Goal: Task Accomplishment & Management: Manage account settings

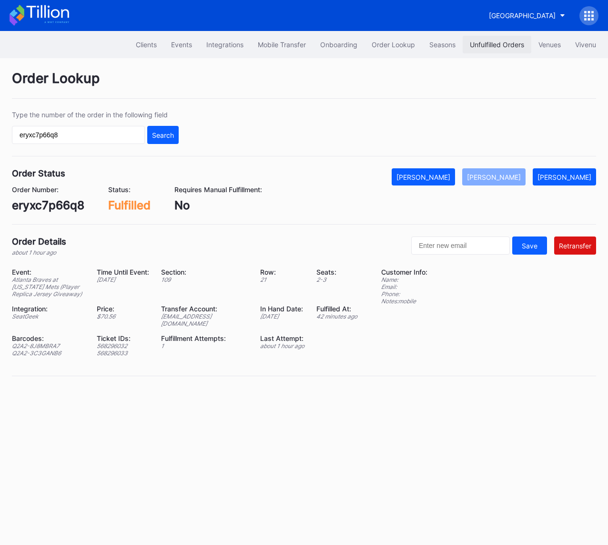
click at [492, 43] on div "Unfulfilled Orders" at bounding box center [497, 45] width 54 height 8
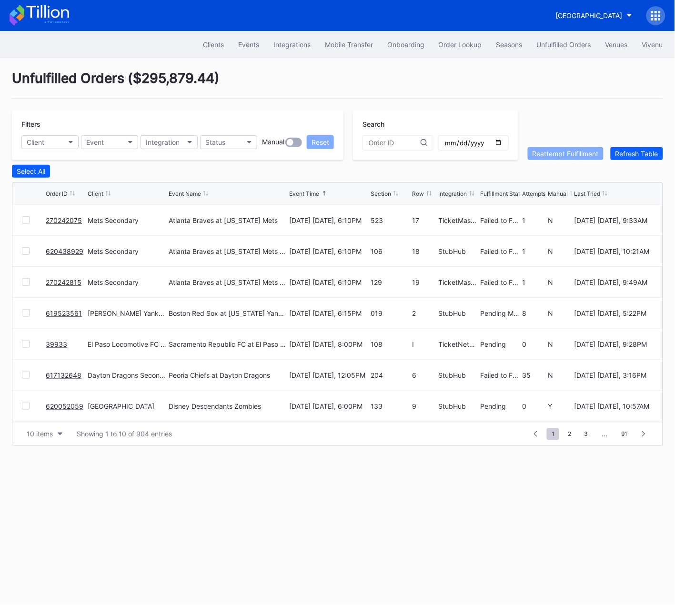
click at [28, 219] on div at bounding box center [26, 220] width 8 height 8
click at [27, 251] on div at bounding box center [26, 251] width 8 height 8
click at [28, 283] on div at bounding box center [26, 282] width 8 height 8
click at [544, 152] on div "Reattempt Fulfillment" at bounding box center [566, 154] width 66 height 8
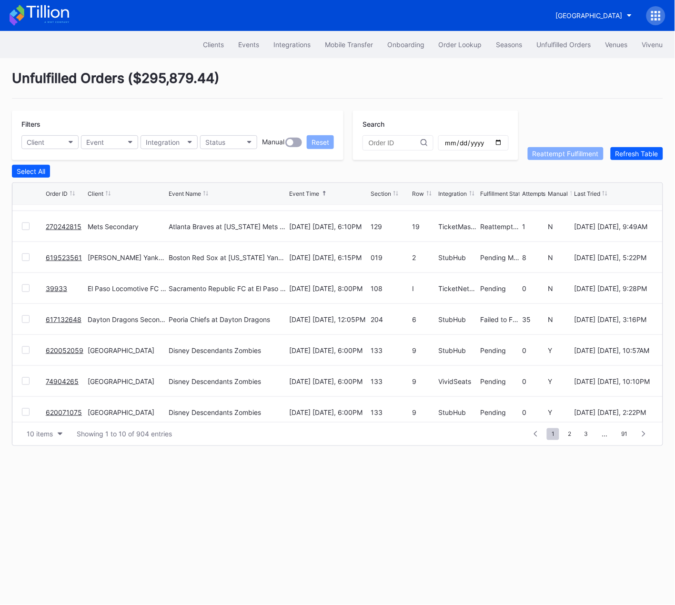
scroll to position [92, 0]
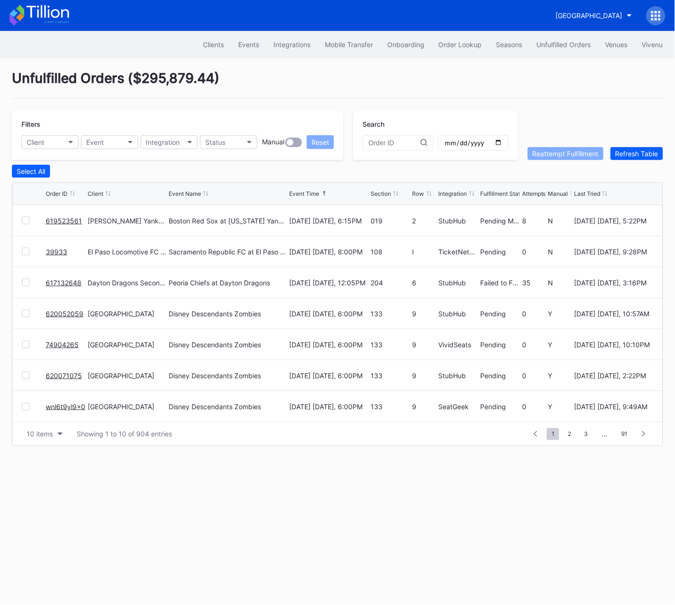
click at [66, 282] on link "617132648" at bounding box center [64, 283] width 36 height 8
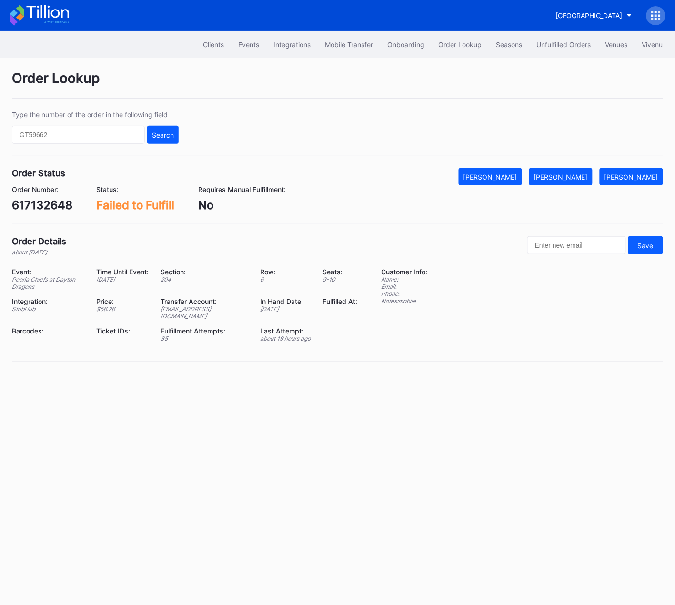
click at [47, 206] on div "617132648" at bounding box center [42, 205] width 61 height 14
copy div "617132648"
click at [581, 173] on div "[PERSON_NAME]" at bounding box center [561, 177] width 54 height 8
copy div "617132648"
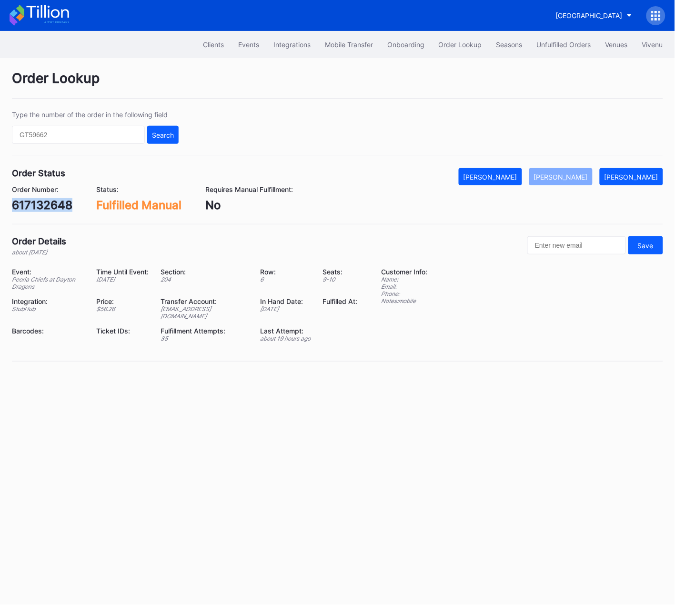
copy div "617132648"
click at [633, 177] on div "[PERSON_NAME]" at bounding box center [632, 177] width 54 height 8
click at [559, 42] on div "Unfulfilled Orders" at bounding box center [564, 45] width 54 height 8
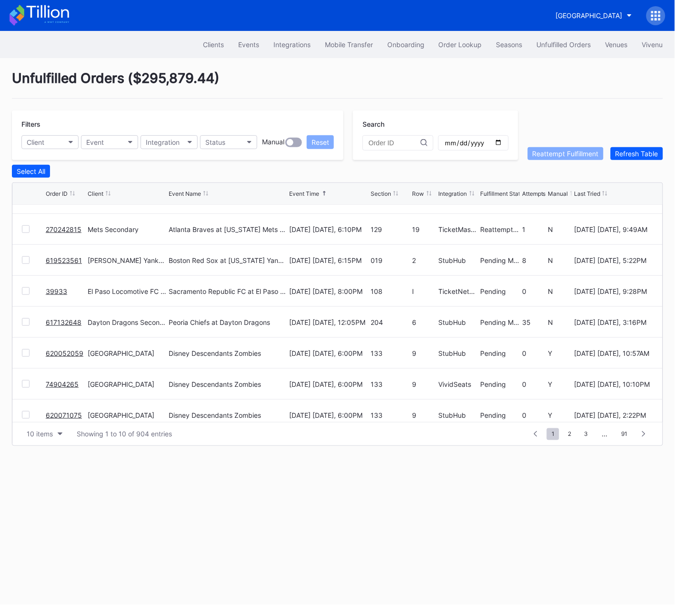
scroll to position [92, 0]
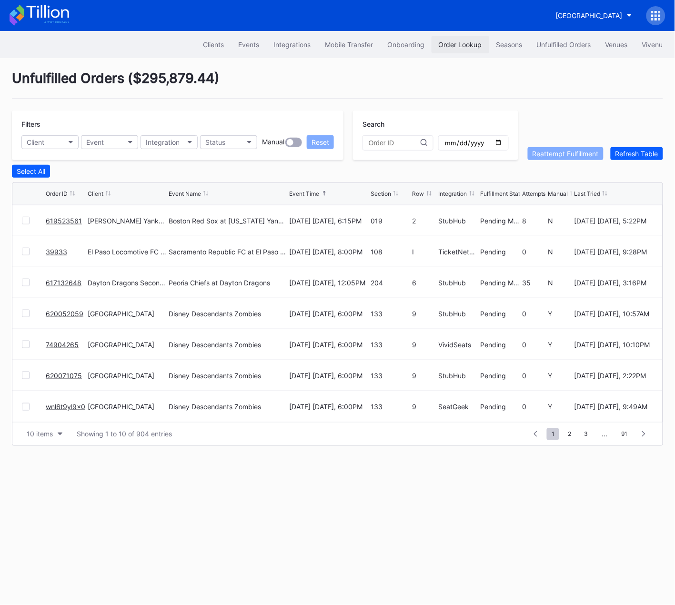
click at [457, 44] on div "Order Lookup" at bounding box center [460, 45] width 43 height 8
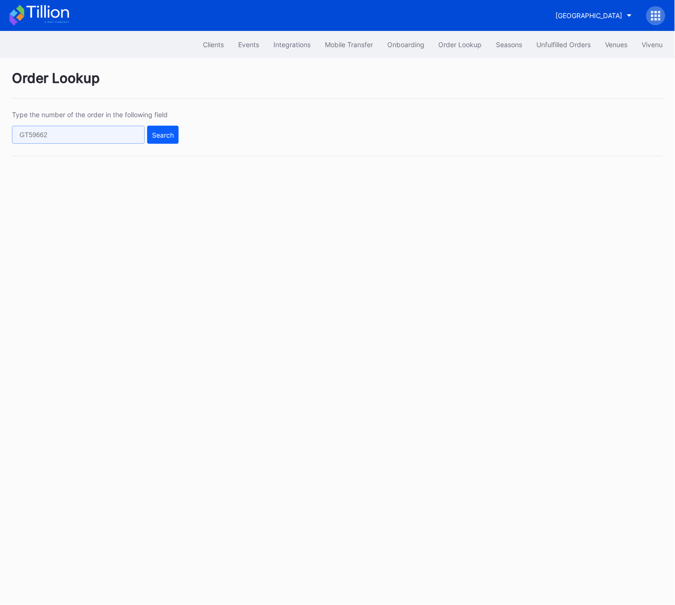
drag, startPoint x: 68, startPoint y: 137, endPoint x: 74, endPoint y: 137, distance: 6.2
click at [67, 137] on input "text" at bounding box center [78, 135] width 133 height 18
paste input "617042139"
type input "617042139"
drag, startPoint x: 191, startPoint y: 137, endPoint x: 170, endPoint y: 136, distance: 21.5
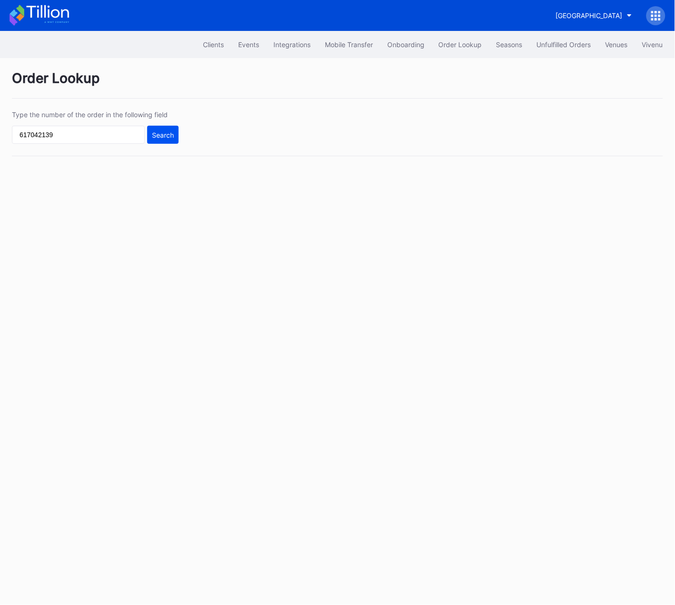
click at [191, 137] on div "Type the number of the order in the following field 617042139 Search" at bounding box center [337, 134] width 651 height 46
click at [170, 136] on div "Search" at bounding box center [163, 135] width 22 height 8
click at [170, 132] on div "Search" at bounding box center [163, 135] width 22 height 8
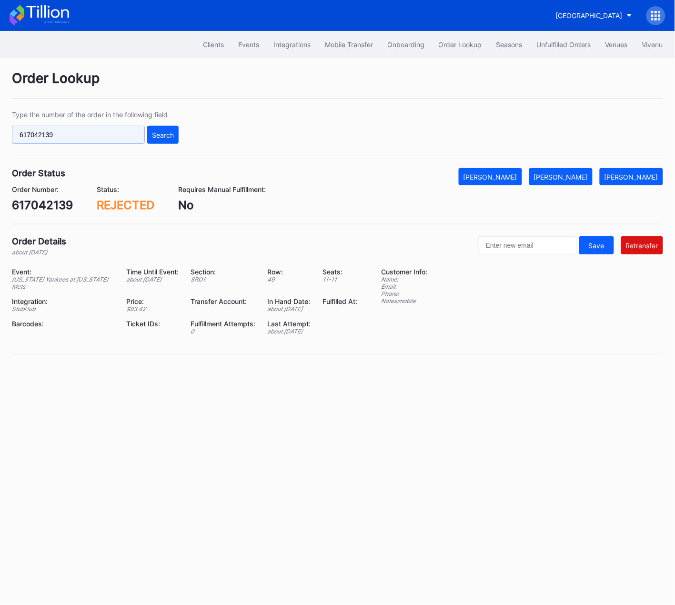
click at [111, 136] on input "617042139" at bounding box center [78, 135] width 133 height 18
paste input "597"
click at [165, 141] on button "Search" at bounding box center [162, 135] width 31 height 18
click at [121, 133] on input "617042597" at bounding box center [78, 135] width 133 height 18
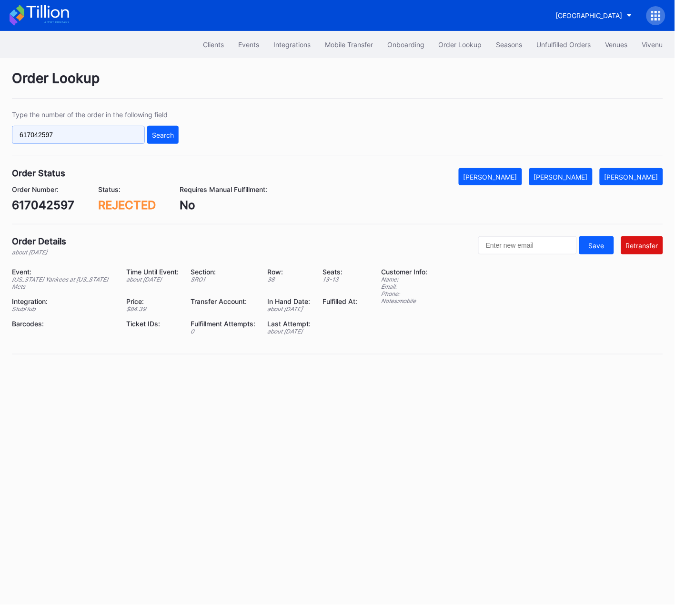
drag, startPoint x: 121, startPoint y: 133, endPoint x: 128, endPoint y: 132, distance: 7.3
click at [121, 133] on input "617042597" at bounding box center [78, 135] width 133 height 18
paste input "265933445"
type input "265933445"
click at [160, 131] on div "Search" at bounding box center [163, 135] width 22 height 8
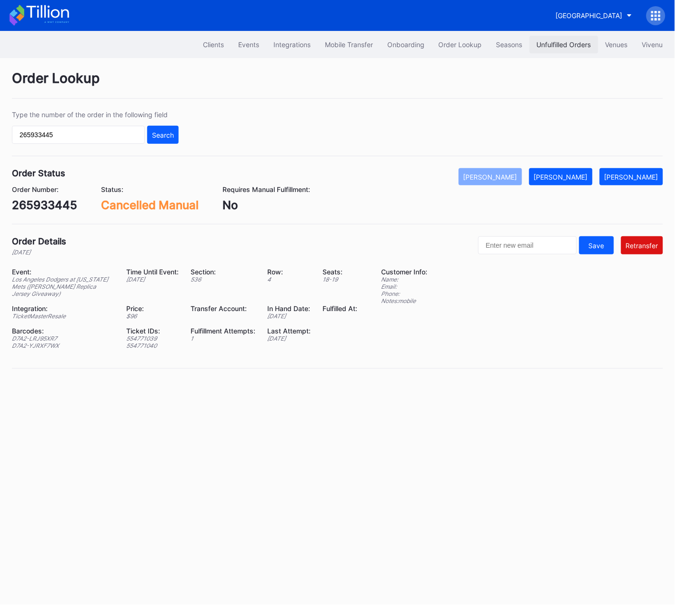
click at [541, 41] on div "Unfulfilled Orders" at bounding box center [564, 45] width 54 height 8
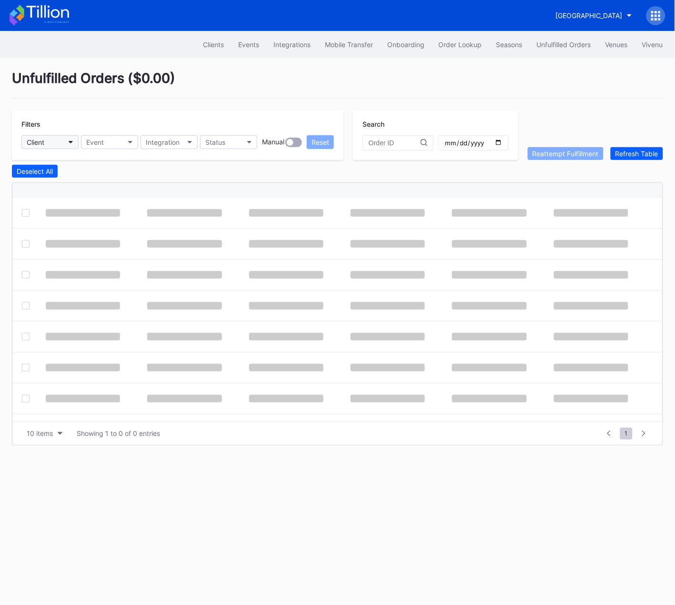
click at [57, 142] on button "Client" at bounding box center [49, 142] width 57 height 14
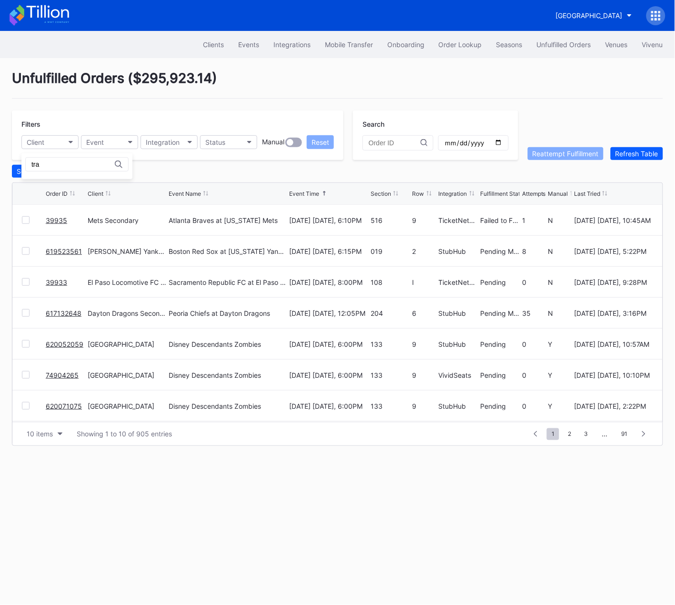
click at [60, 163] on input "tra" at bounding box center [72, 165] width 83 height 8
type input "bea"
click at [49, 191] on div "Beairdco" at bounding box center [76, 184] width 111 height 18
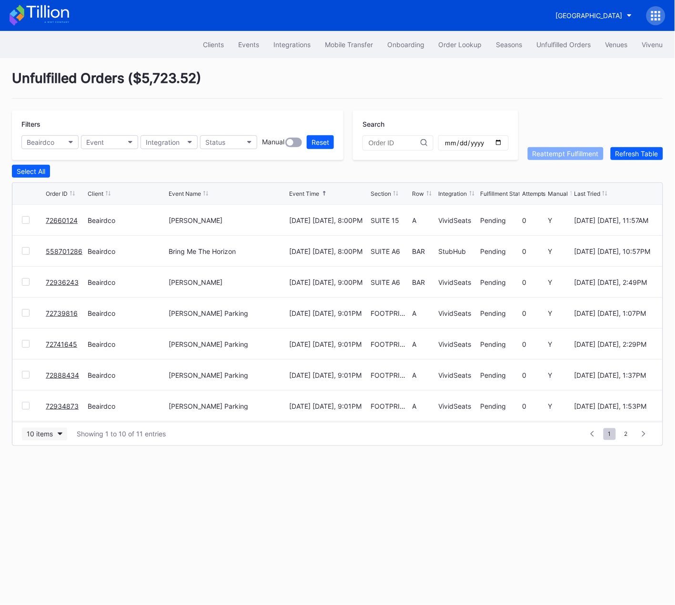
click at [55, 436] on button "10 items" at bounding box center [44, 434] width 45 height 13
click at [54, 475] on div "50 items" at bounding box center [42, 475] width 27 height 8
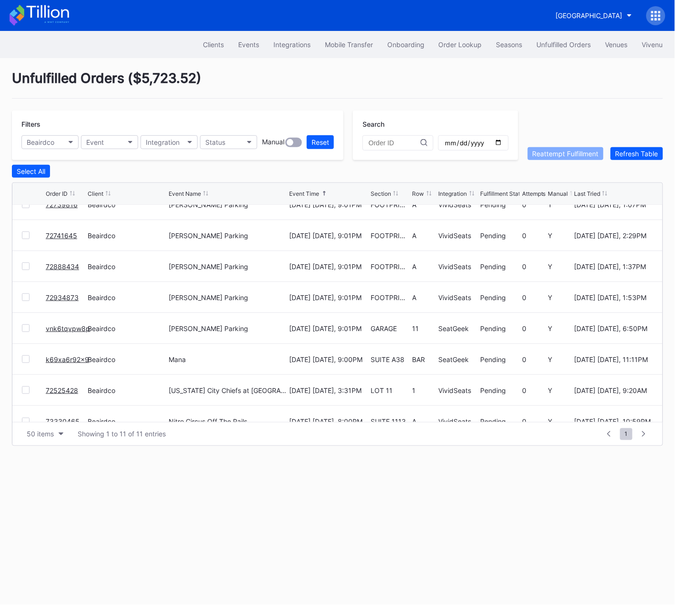
scroll to position [124, 0]
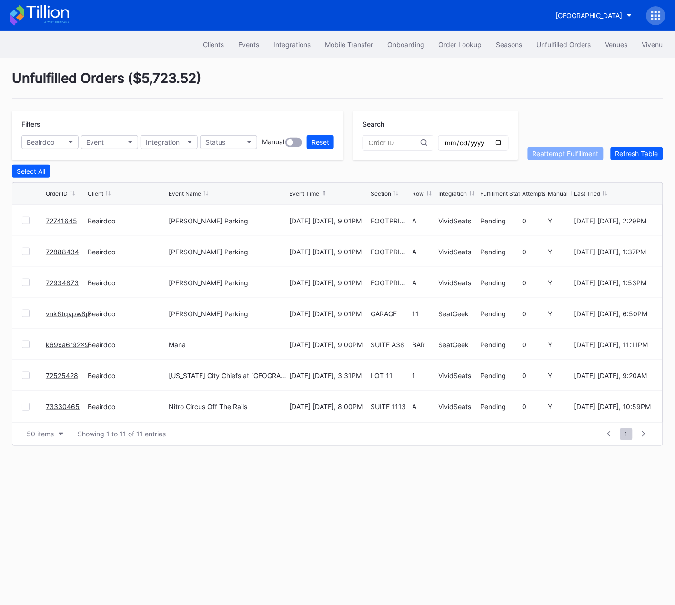
click at [61, 344] on link "k69xa6r92x9" at bounding box center [67, 345] width 43 height 8
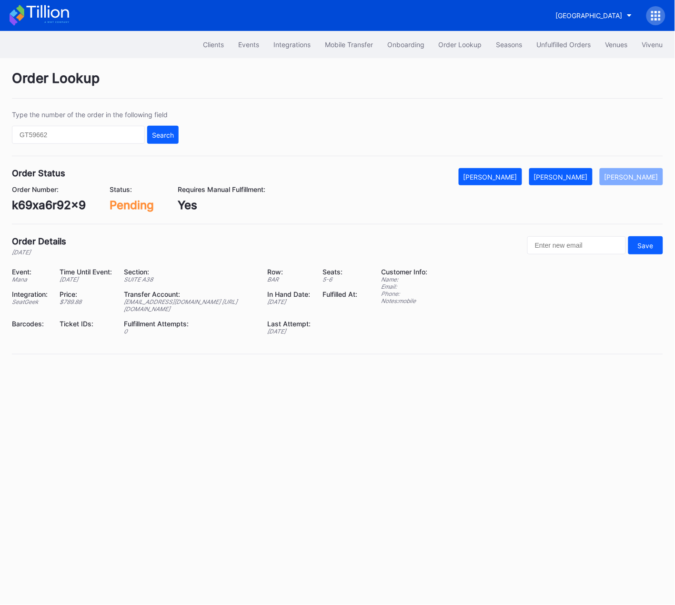
click at [75, 203] on div "k69xa6r92x9" at bounding box center [49, 205] width 74 height 14
click at [549, 41] on div "Unfulfilled Orders" at bounding box center [564, 45] width 54 height 8
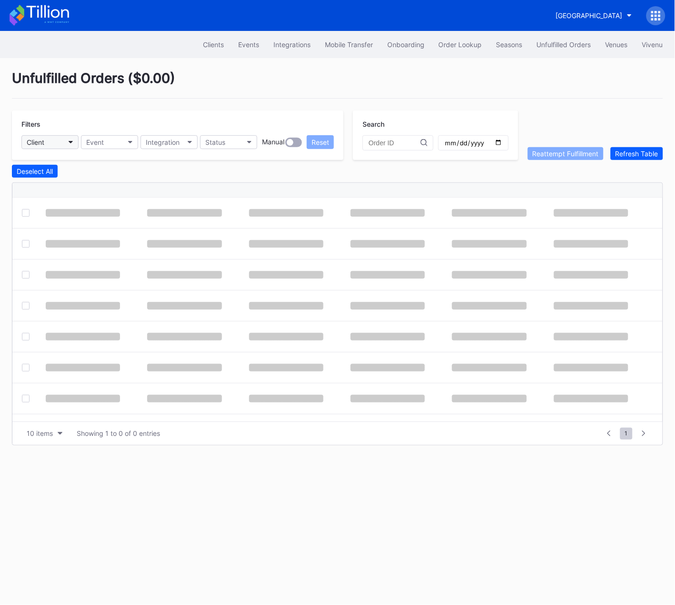
click at [54, 136] on button "Client" at bounding box center [49, 142] width 57 height 14
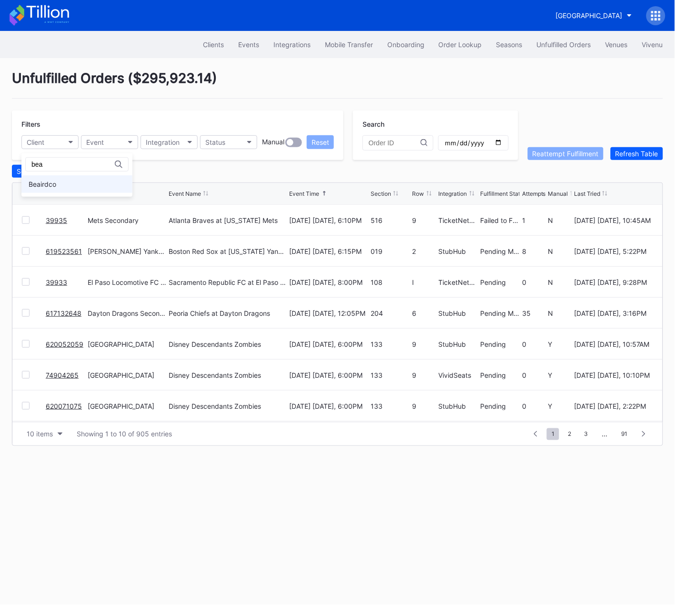
type input "bea"
click at [58, 188] on div "Beairdco" at bounding box center [76, 184] width 111 height 18
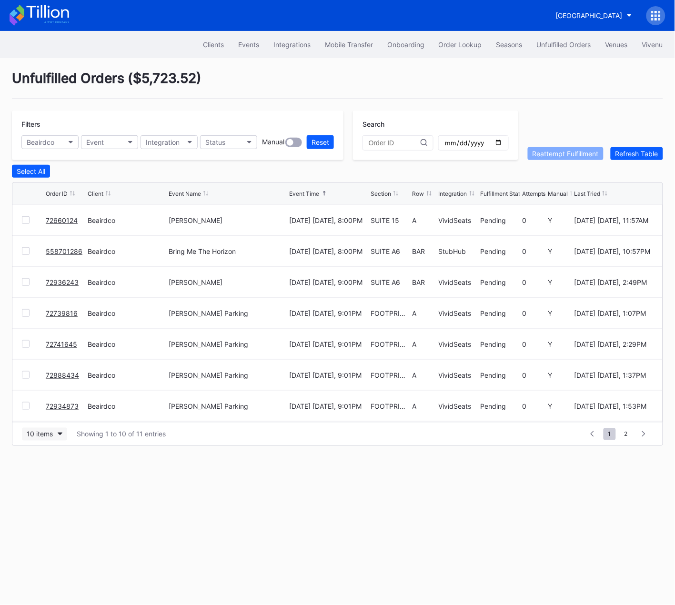
click at [61, 434] on icon "button" at bounding box center [60, 434] width 5 height 3
click at [54, 475] on div "50 items" at bounding box center [42, 475] width 27 height 8
click at [59, 219] on link "72660124" at bounding box center [62, 220] width 32 height 8
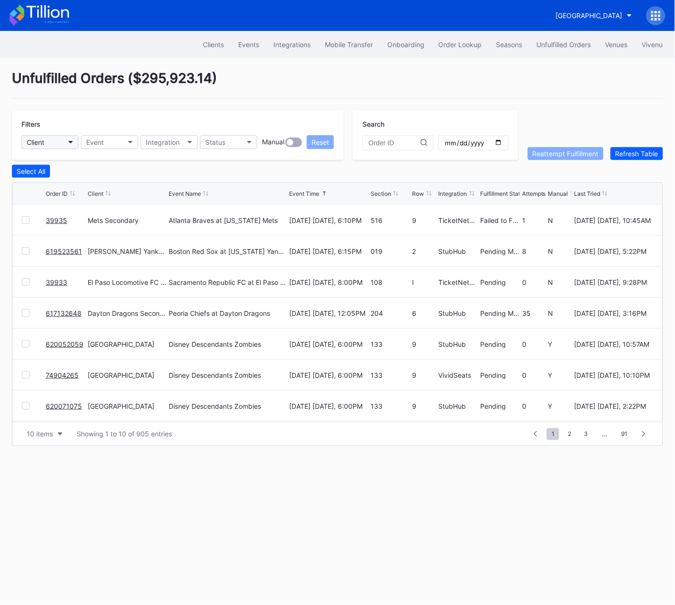
click at [53, 142] on button "Client" at bounding box center [49, 142] width 57 height 14
type input "bea"
click at [50, 190] on div "Beairdco" at bounding box center [76, 184] width 111 height 18
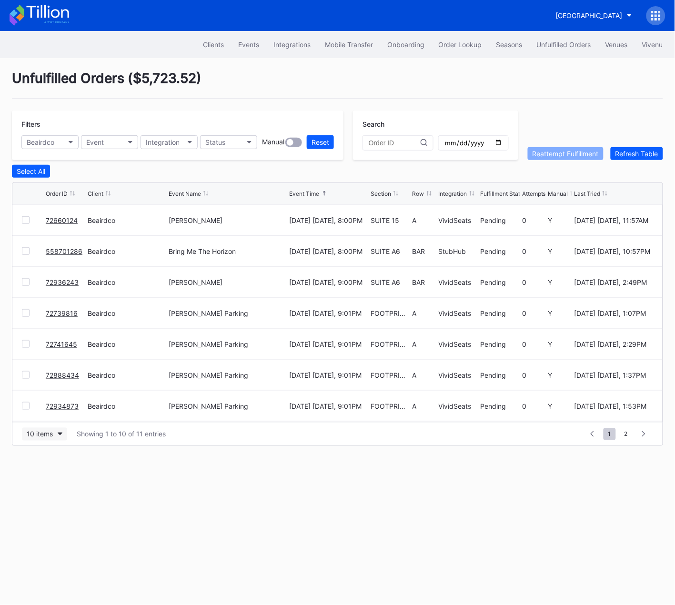
click at [37, 430] on div "10 items" at bounding box center [40, 434] width 26 height 8
click at [46, 469] on div "50 items" at bounding box center [44, 475] width 45 height 18
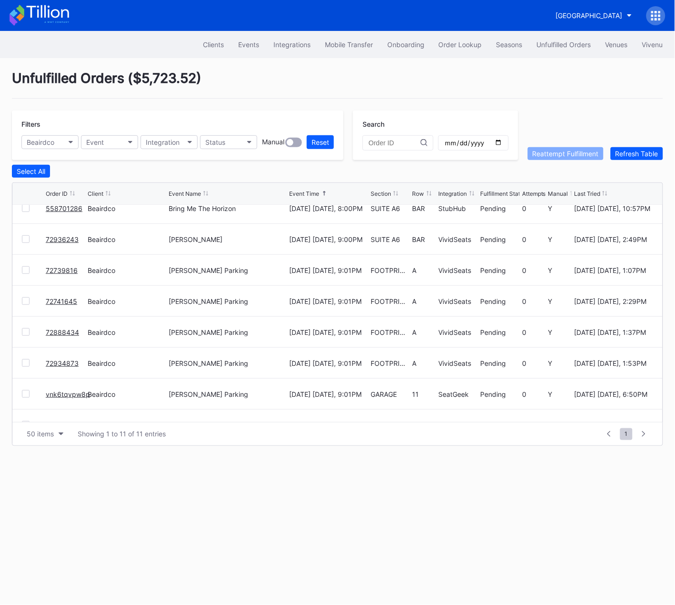
scroll to position [124, 0]
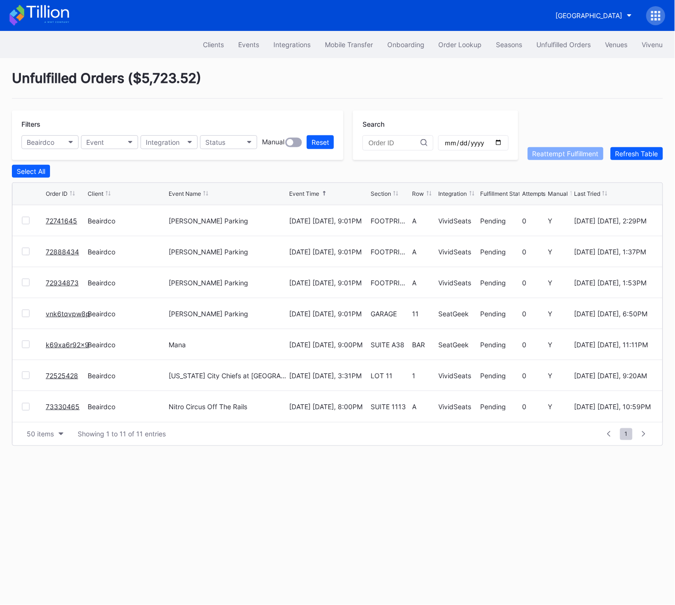
click at [65, 343] on link "k69xa6r92x9" at bounding box center [67, 345] width 43 height 8
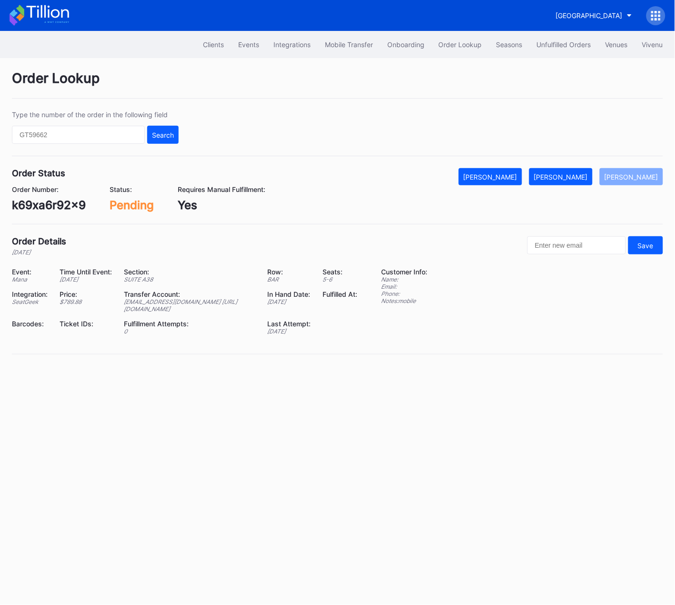
click at [61, 205] on div "k69xa6r92x9" at bounding box center [49, 205] width 74 height 14
copy div "k69xa6r92x9"
click at [578, 175] on div "[PERSON_NAME]" at bounding box center [561, 177] width 54 height 8
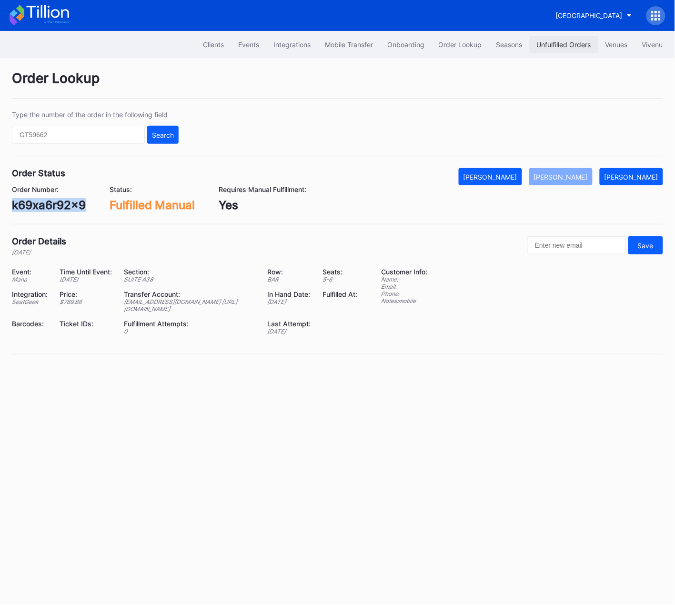
click at [562, 41] on div "Unfulfilled Orders" at bounding box center [564, 45] width 54 height 8
